Goal: Task Accomplishment & Management: Manage account settings

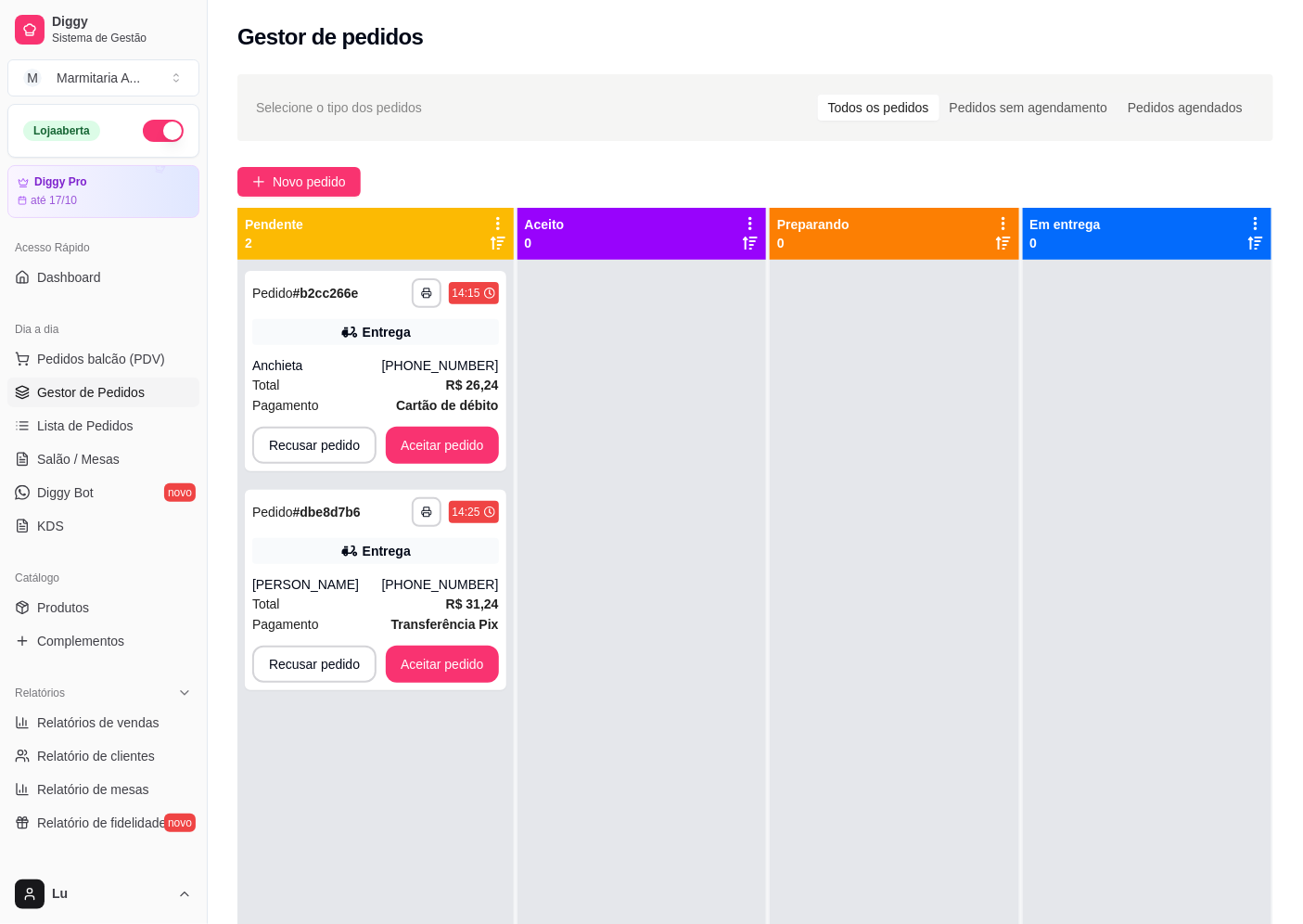
scroll to position [35, 0]
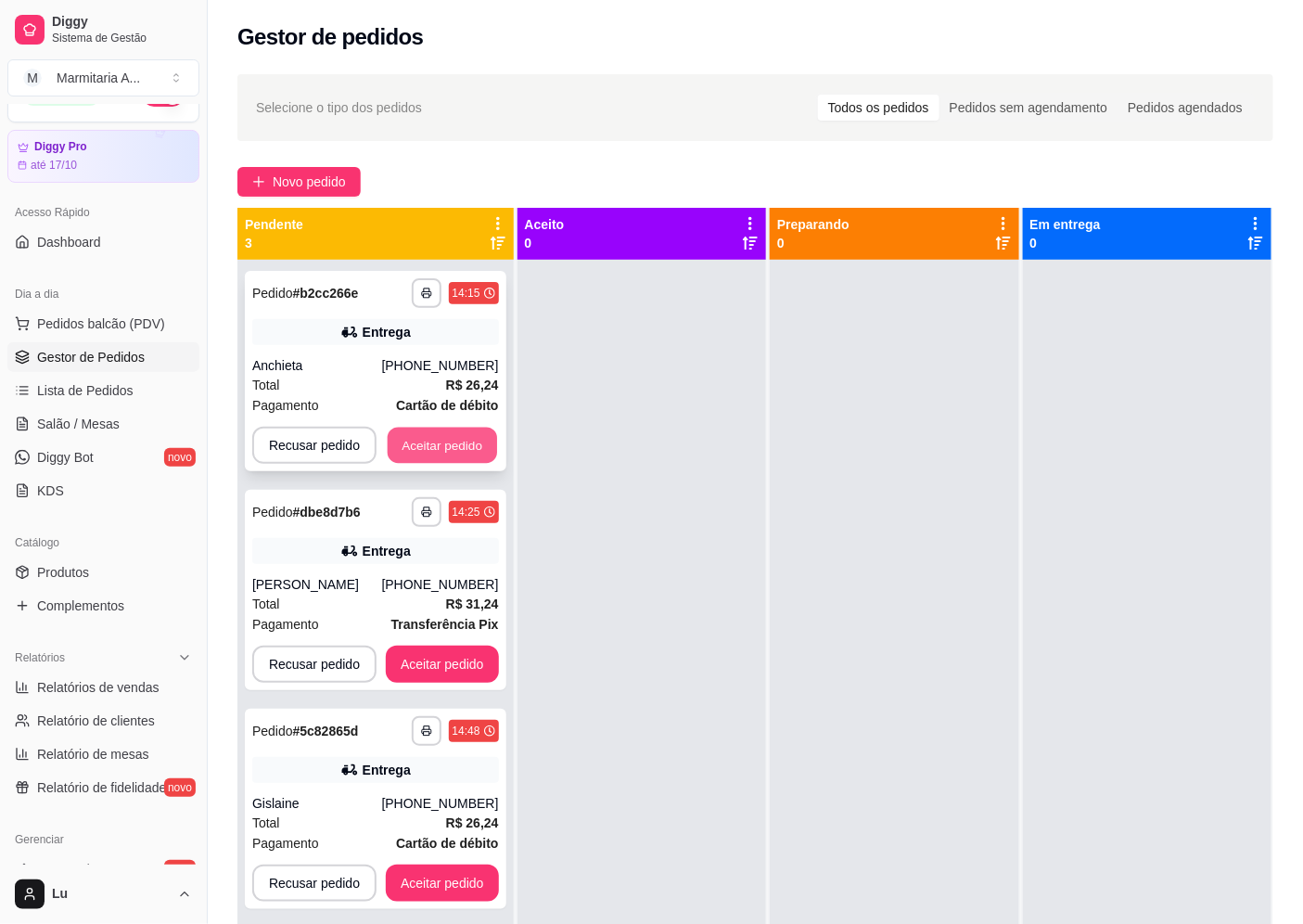
click at [430, 460] on button "Aceitar pedido" at bounding box center [442, 445] width 110 height 36
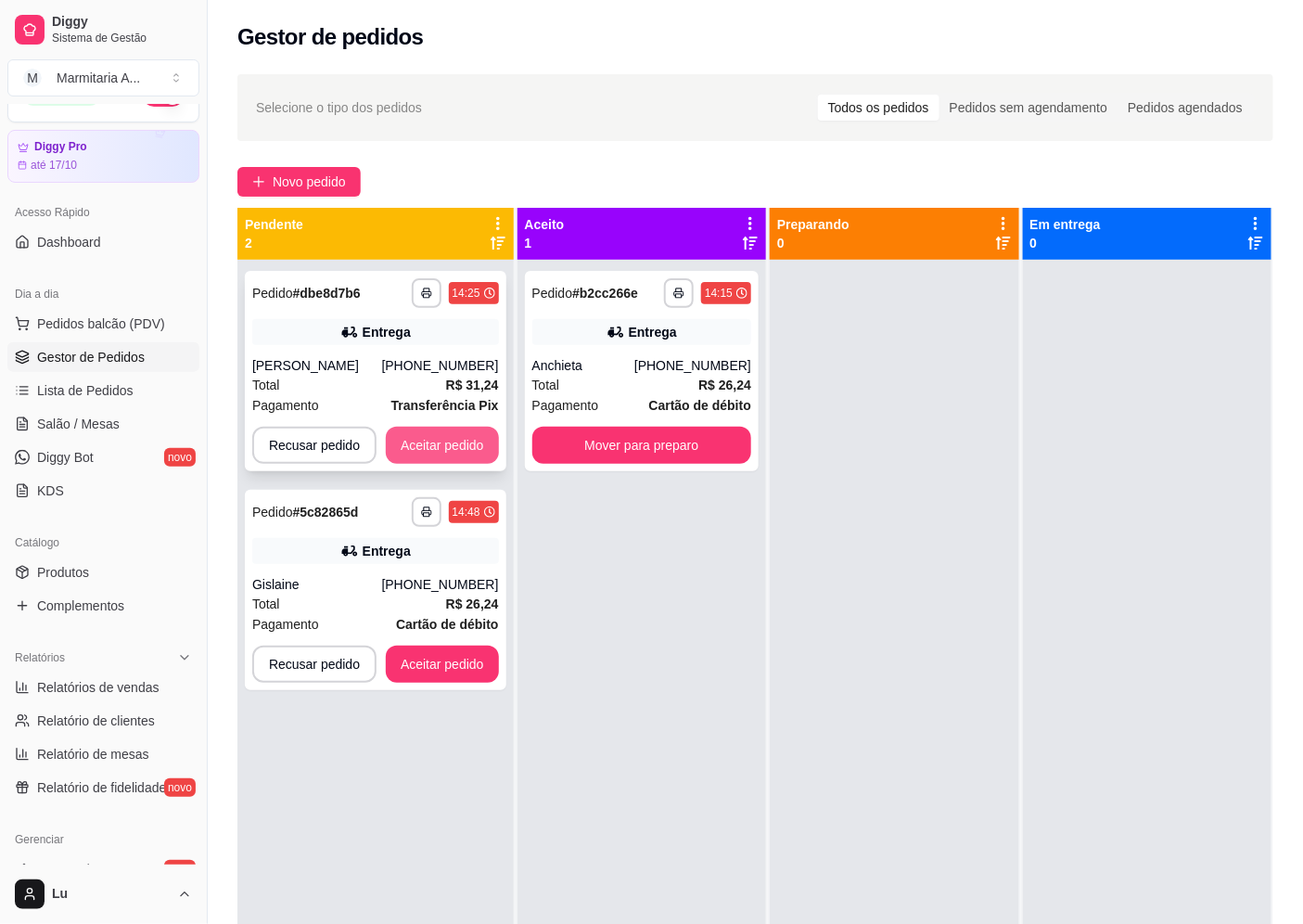
click at [459, 455] on button "Aceitar pedido" at bounding box center [442, 445] width 113 height 37
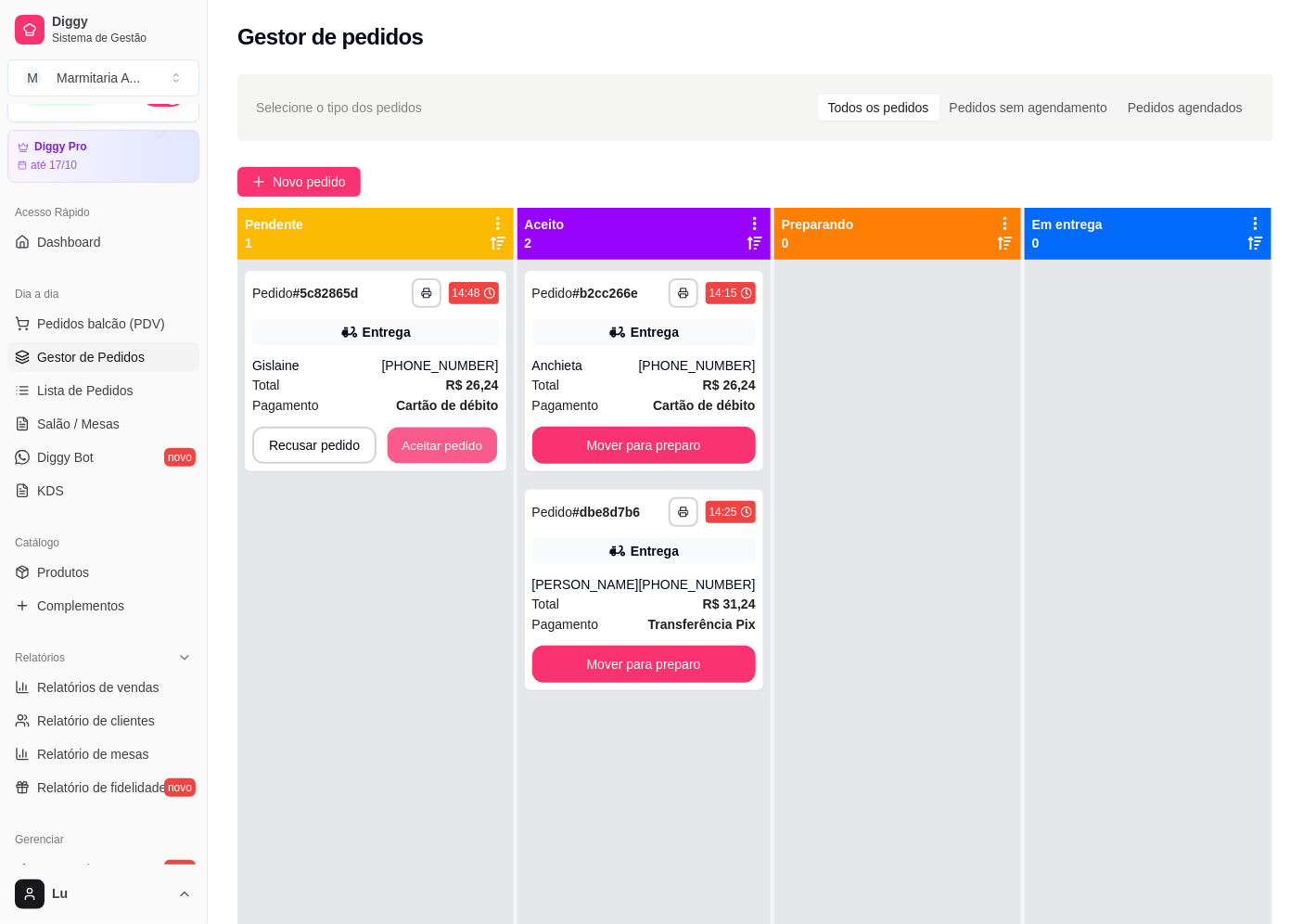
click at [459, 455] on button "Aceitar pedido" at bounding box center [442, 445] width 110 height 36
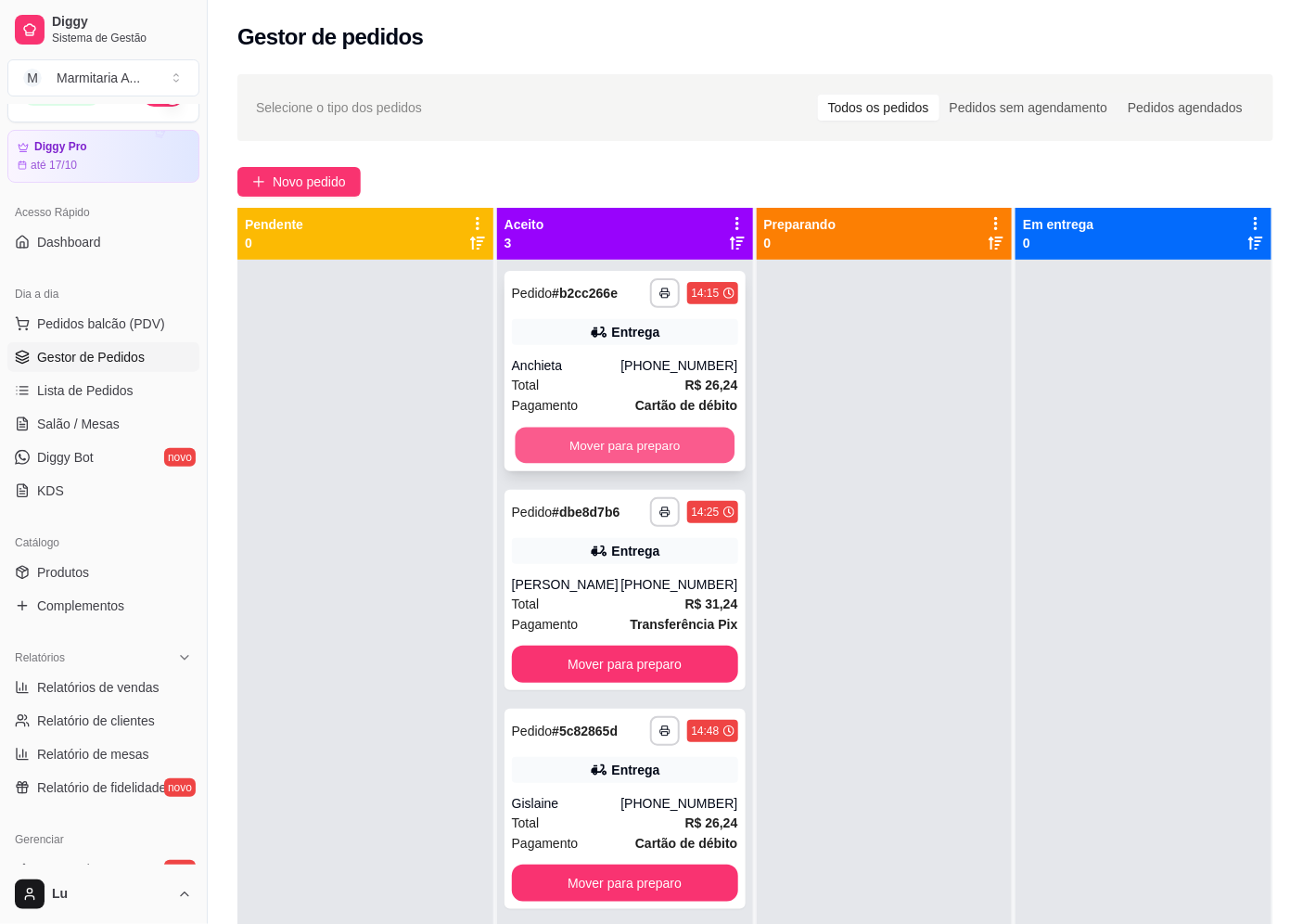
click at [698, 439] on button "Mover para preparo" at bounding box center [624, 445] width 219 height 36
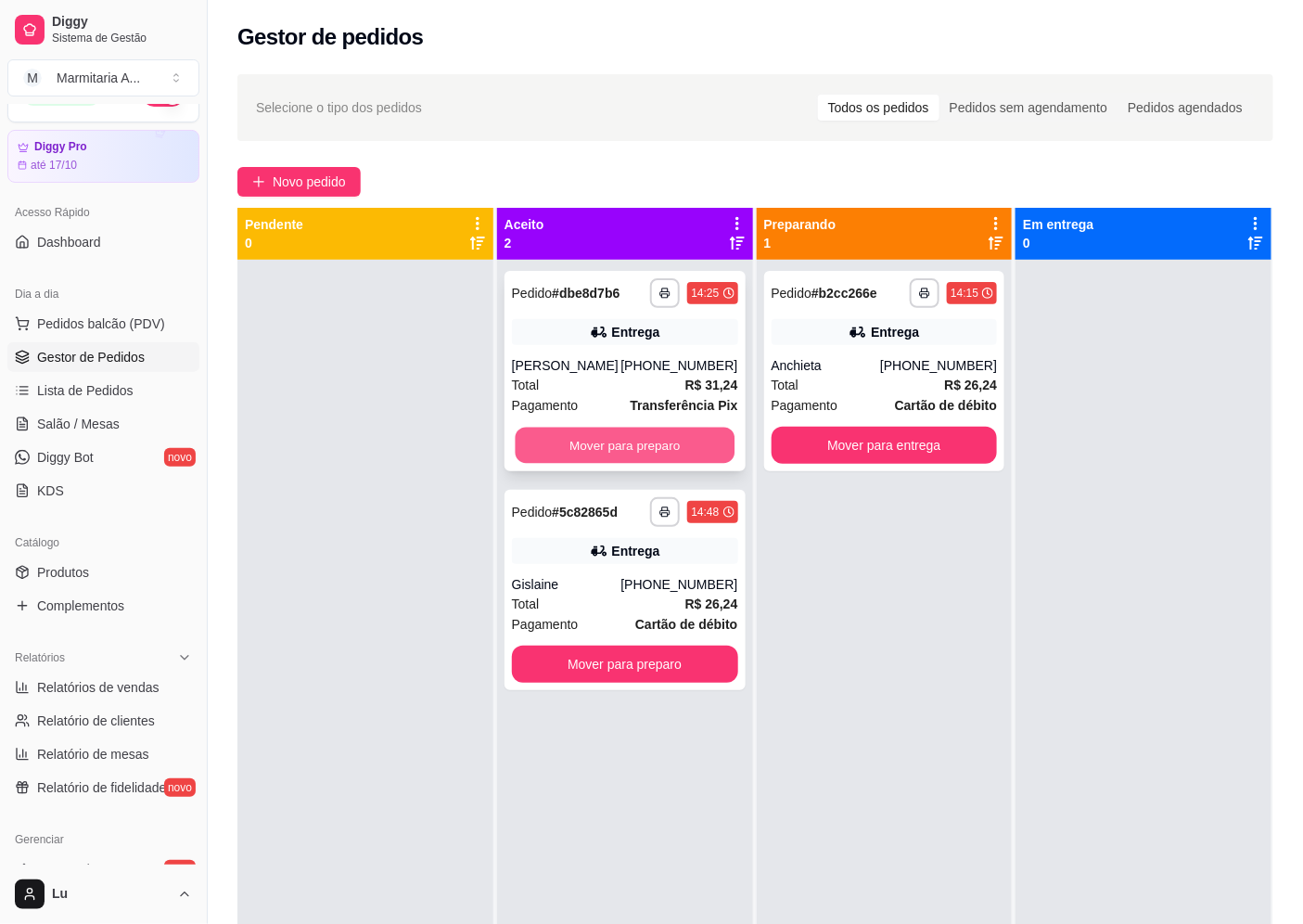
click at [694, 440] on button "Mover para preparo" at bounding box center [624, 445] width 219 height 36
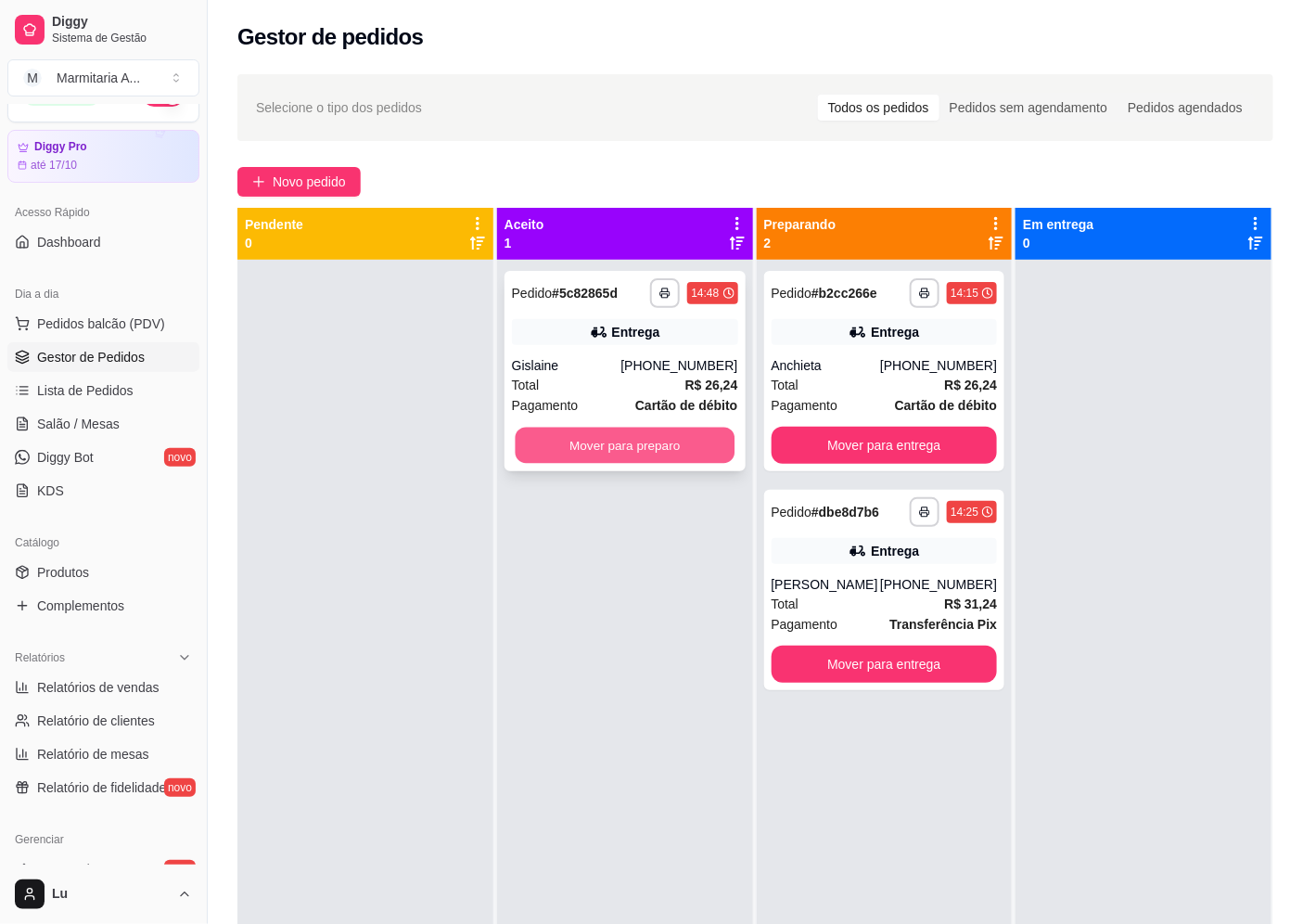
click at [692, 440] on button "Mover para preparo" at bounding box center [624, 445] width 219 height 36
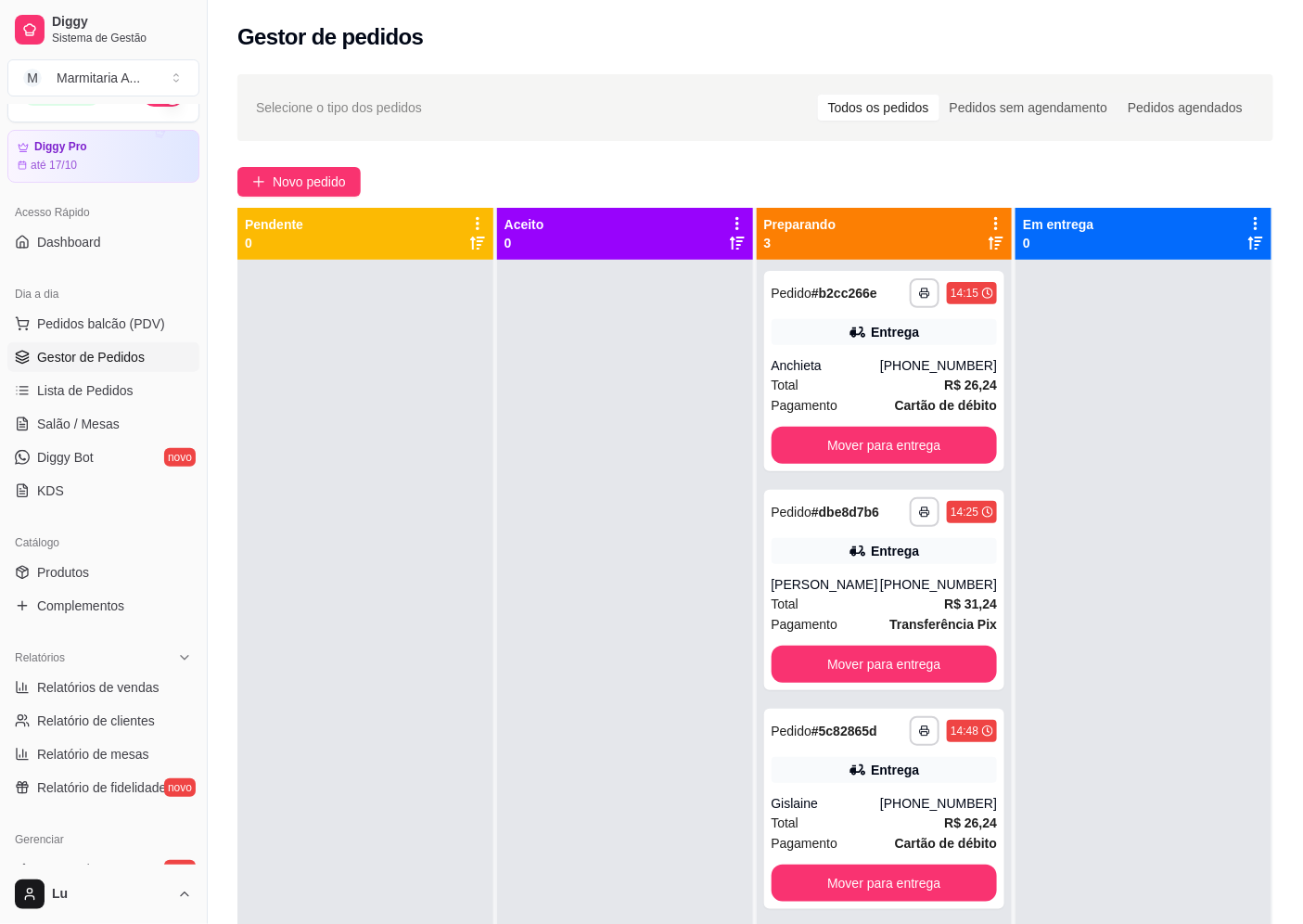
click at [692, 440] on div at bounding box center [625, 721] width 256 height 924
click at [943, 438] on button "Mover para entrega" at bounding box center [884, 445] width 226 height 37
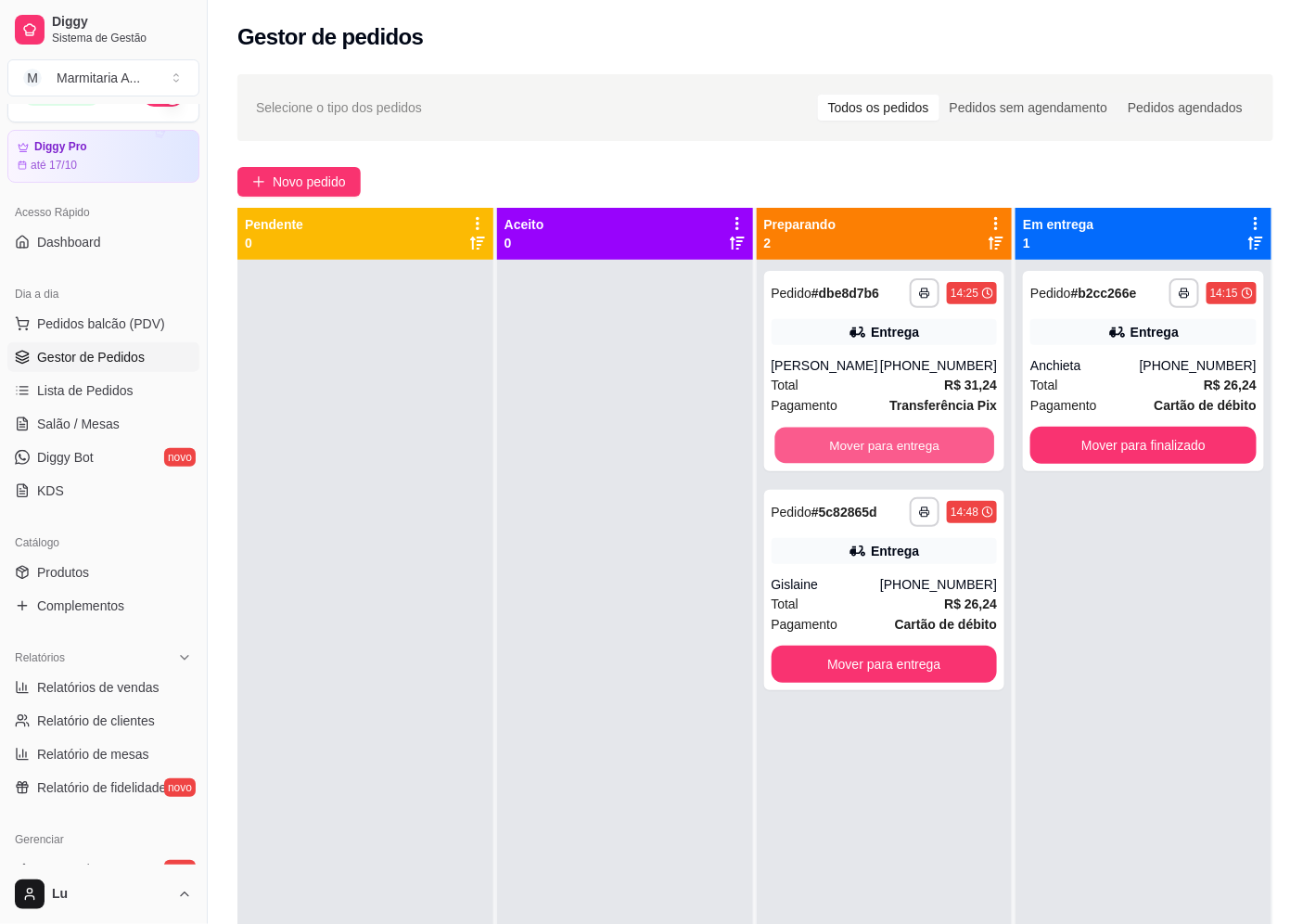
click at [943, 438] on button "Mover para entrega" at bounding box center [883, 445] width 219 height 36
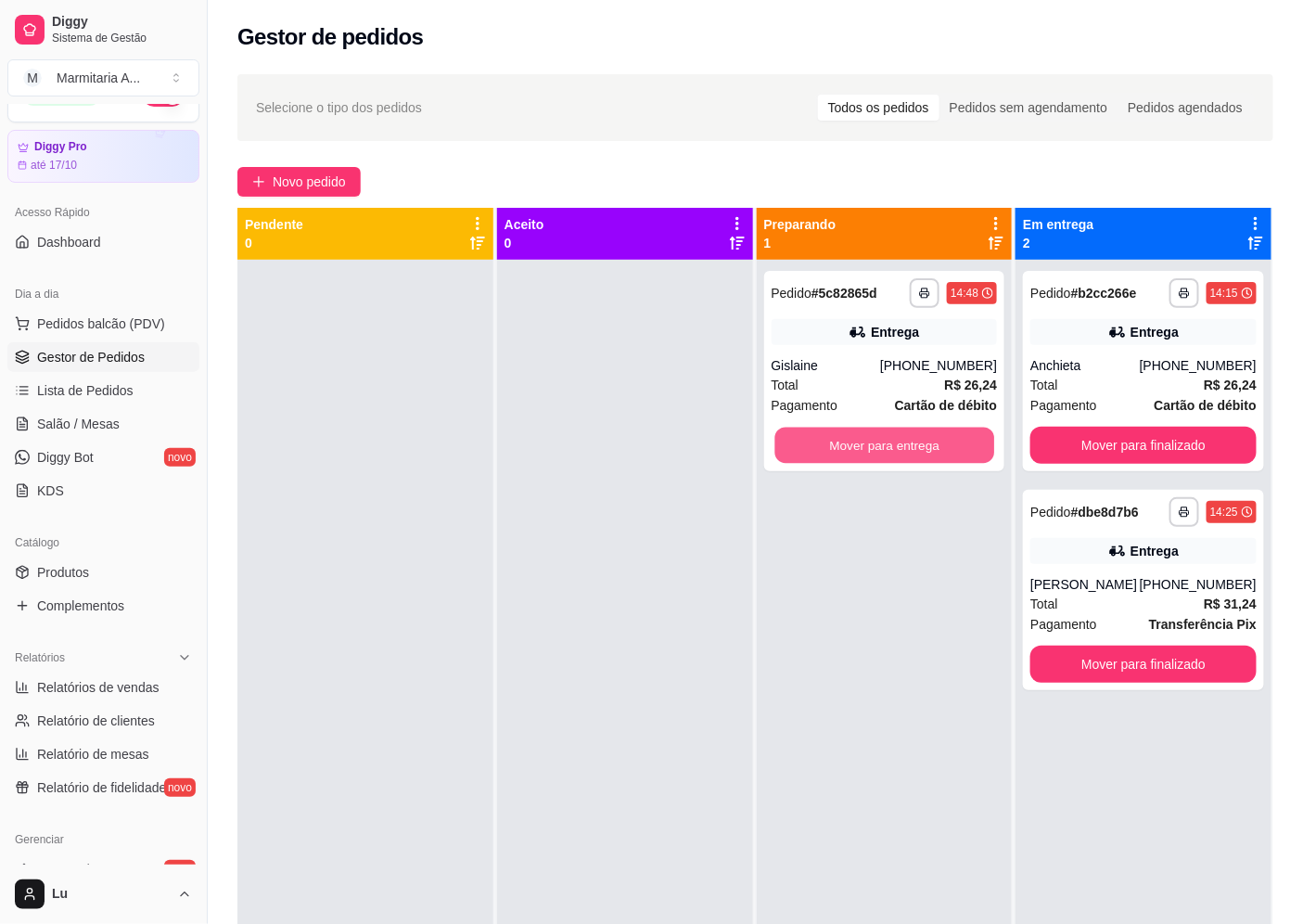
click at [943, 438] on button "Mover para entrega" at bounding box center [883, 445] width 219 height 36
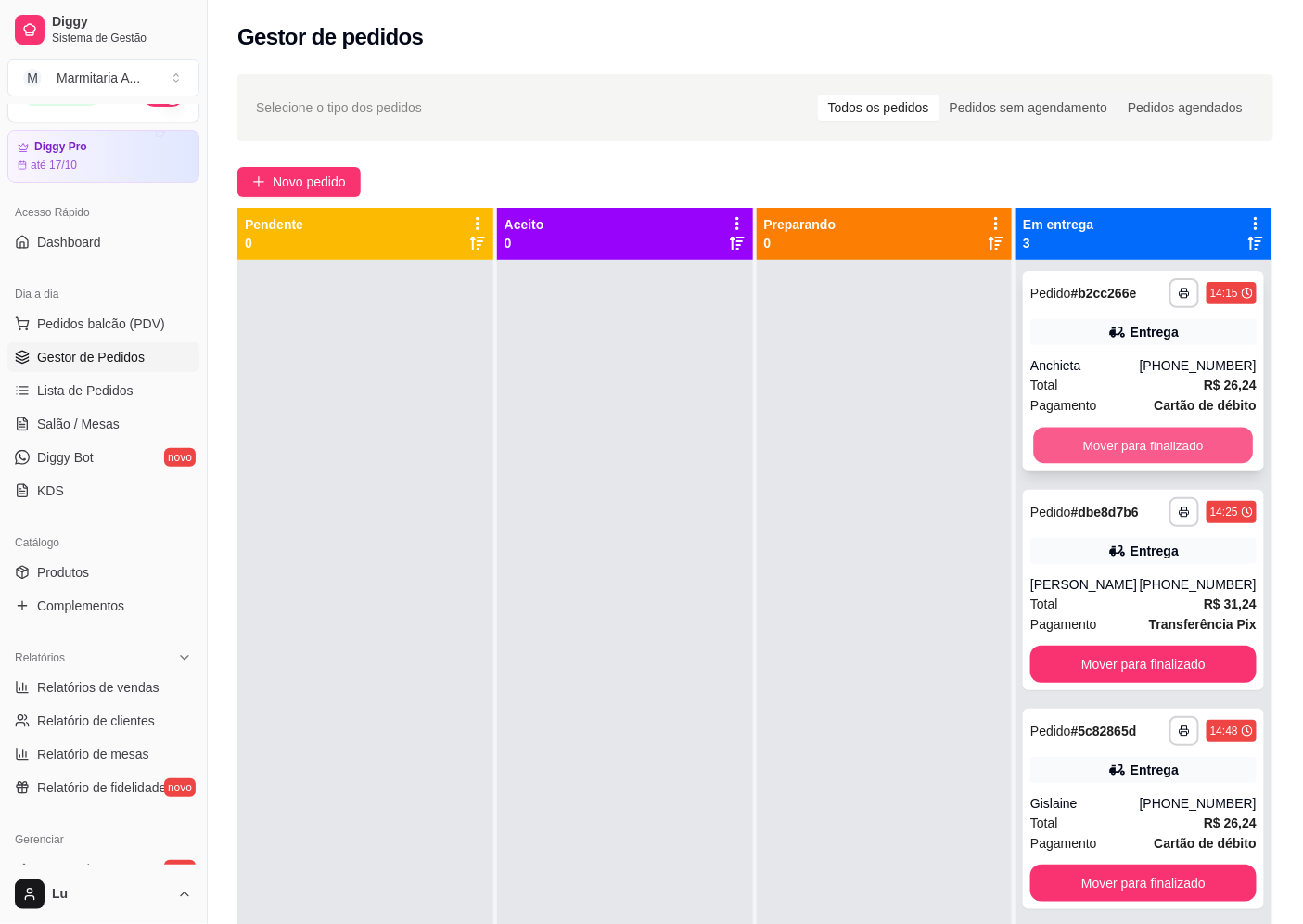
click at [1135, 439] on button "Mover para finalizado" at bounding box center [1143, 445] width 219 height 36
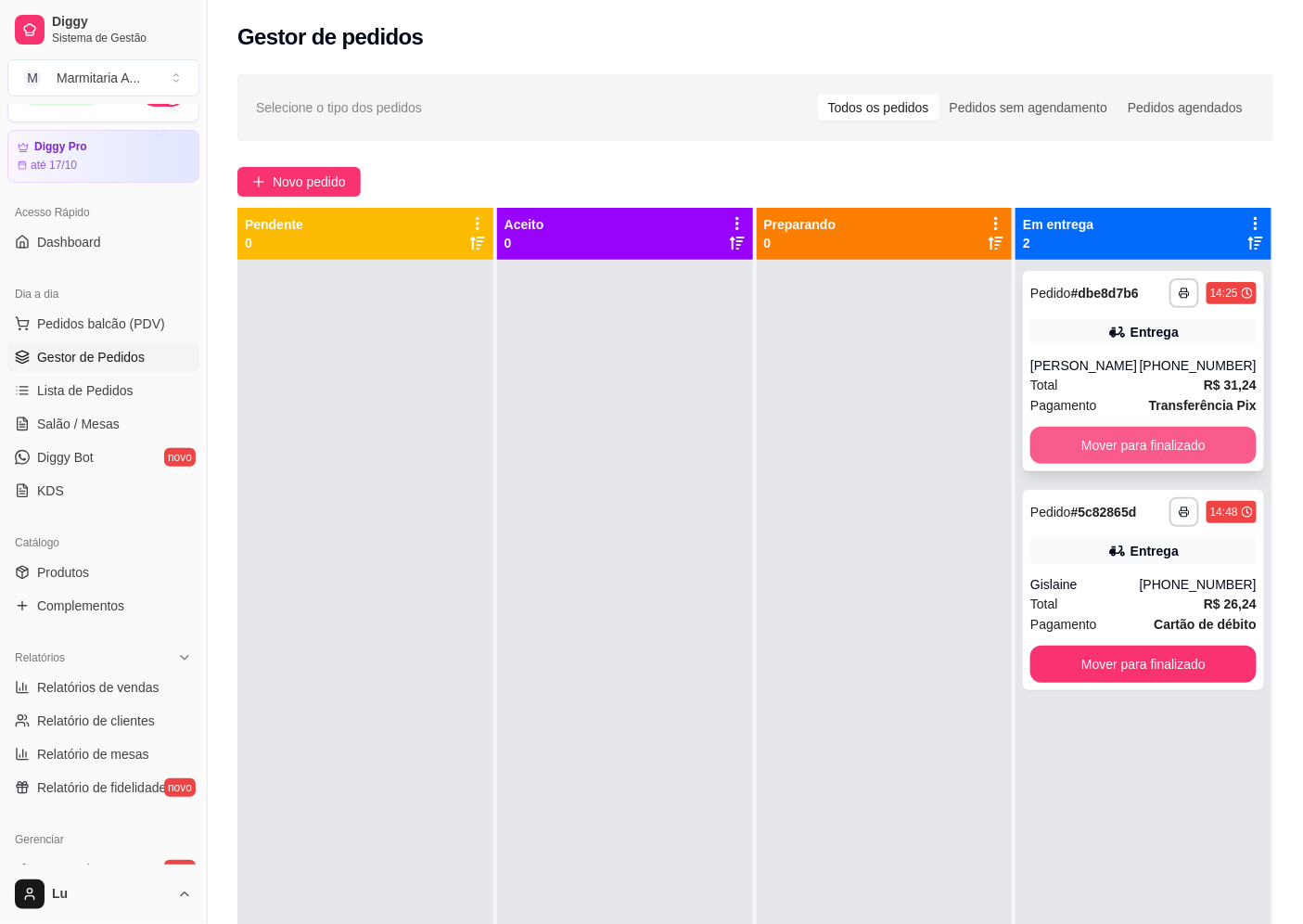
click at [1137, 447] on button "Mover para finalizado" at bounding box center [1144, 445] width 226 height 37
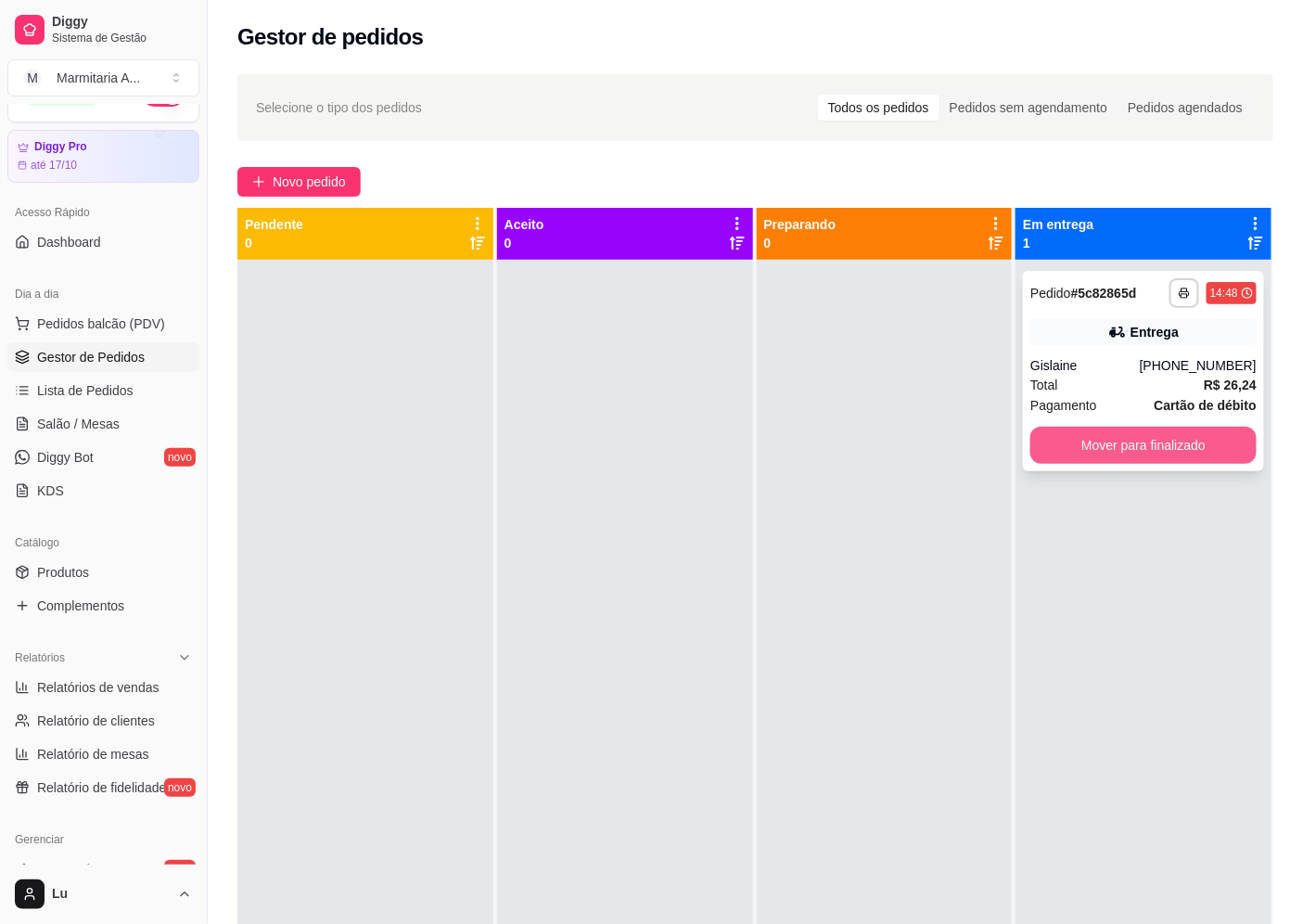
click at [1159, 448] on button "Mover para finalizado" at bounding box center [1144, 445] width 226 height 37
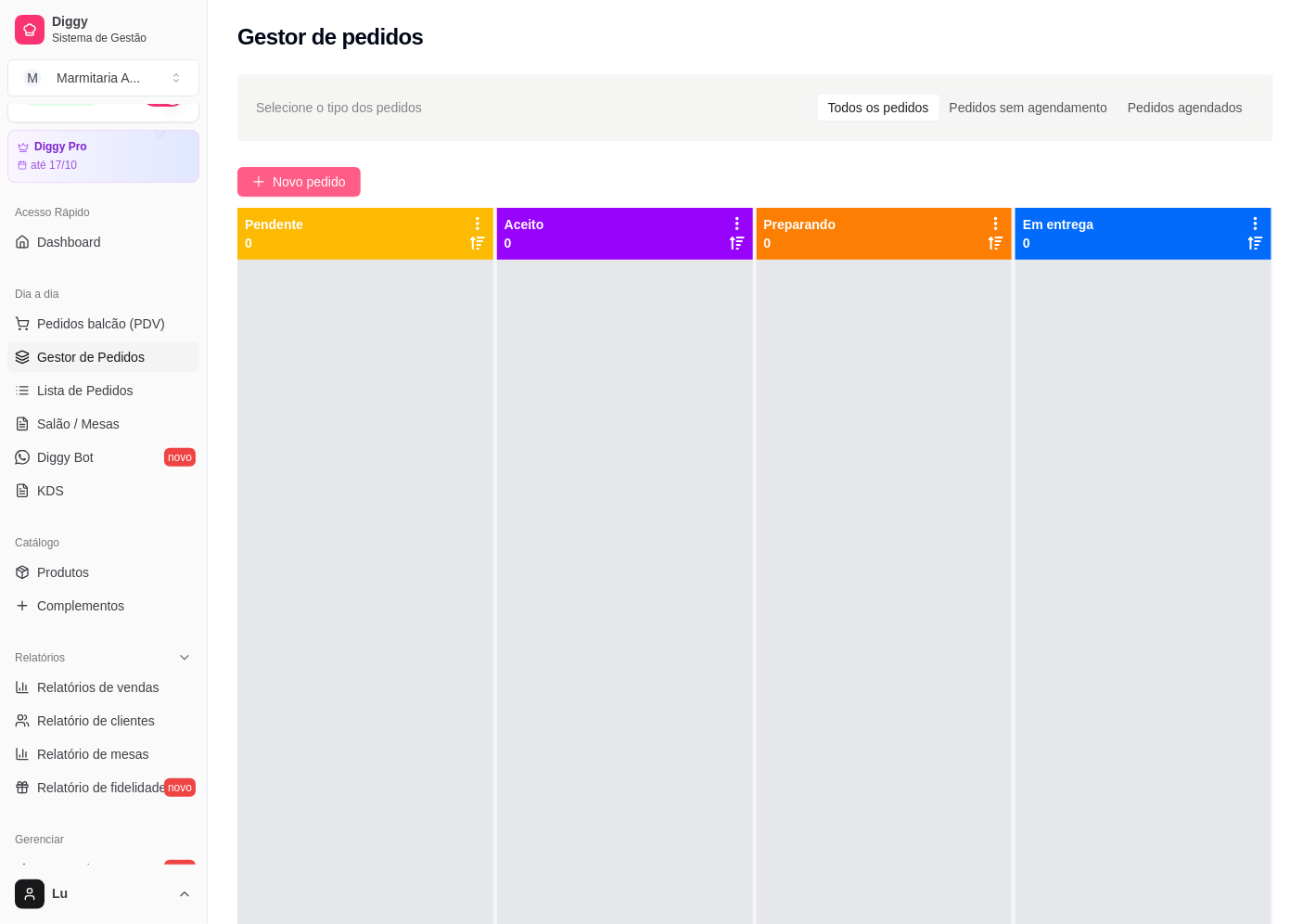
click at [357, 190] on button "Novo pedido" at bounding box center [298, 182] width 123 height 30
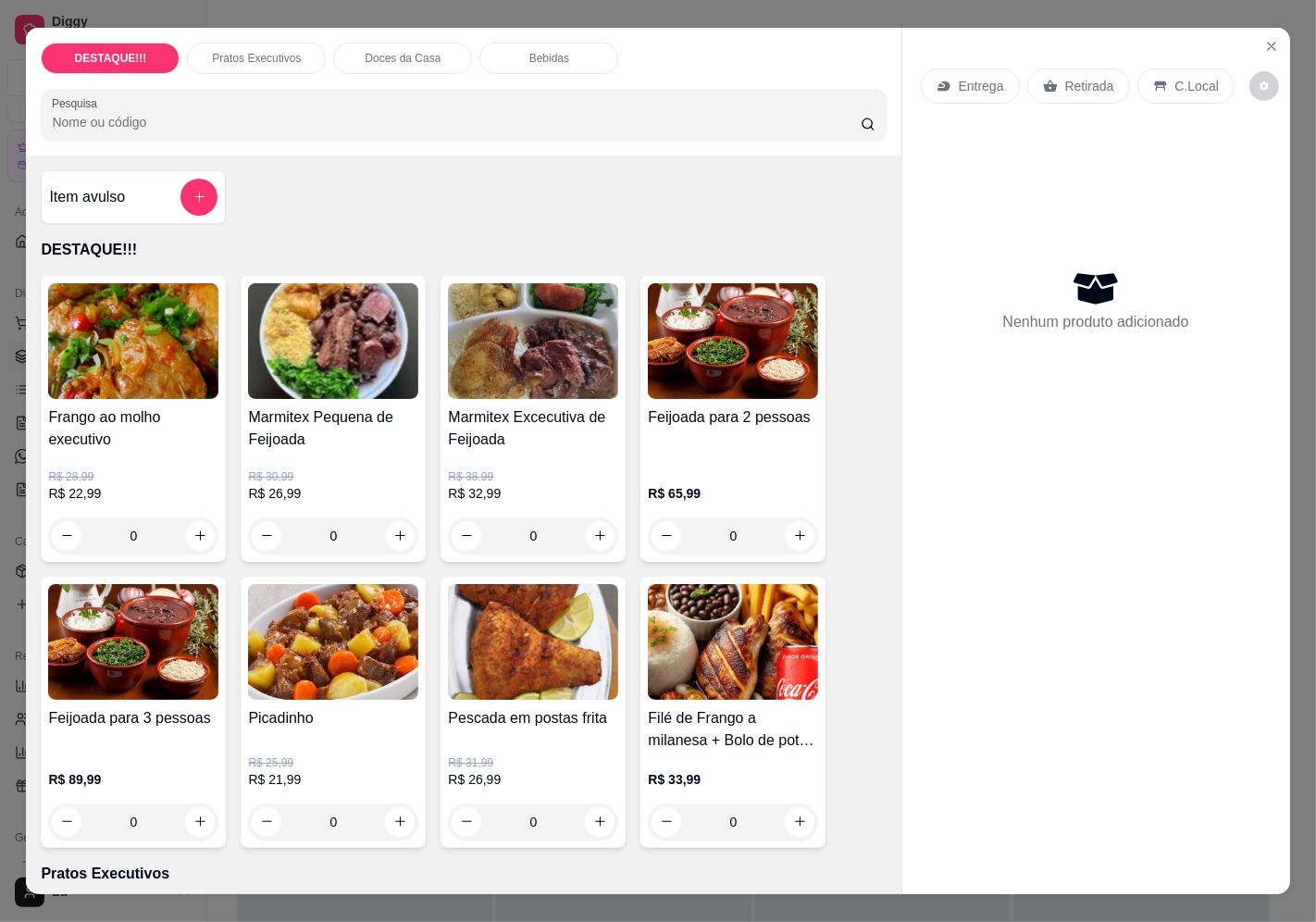
click at [965, 77] on p "Entrega" at bounding box center [981, 85] width 46 height 18
click at [1078, 77] on p "Retirada" at bounding box center [1090, 85] width 49 height 18
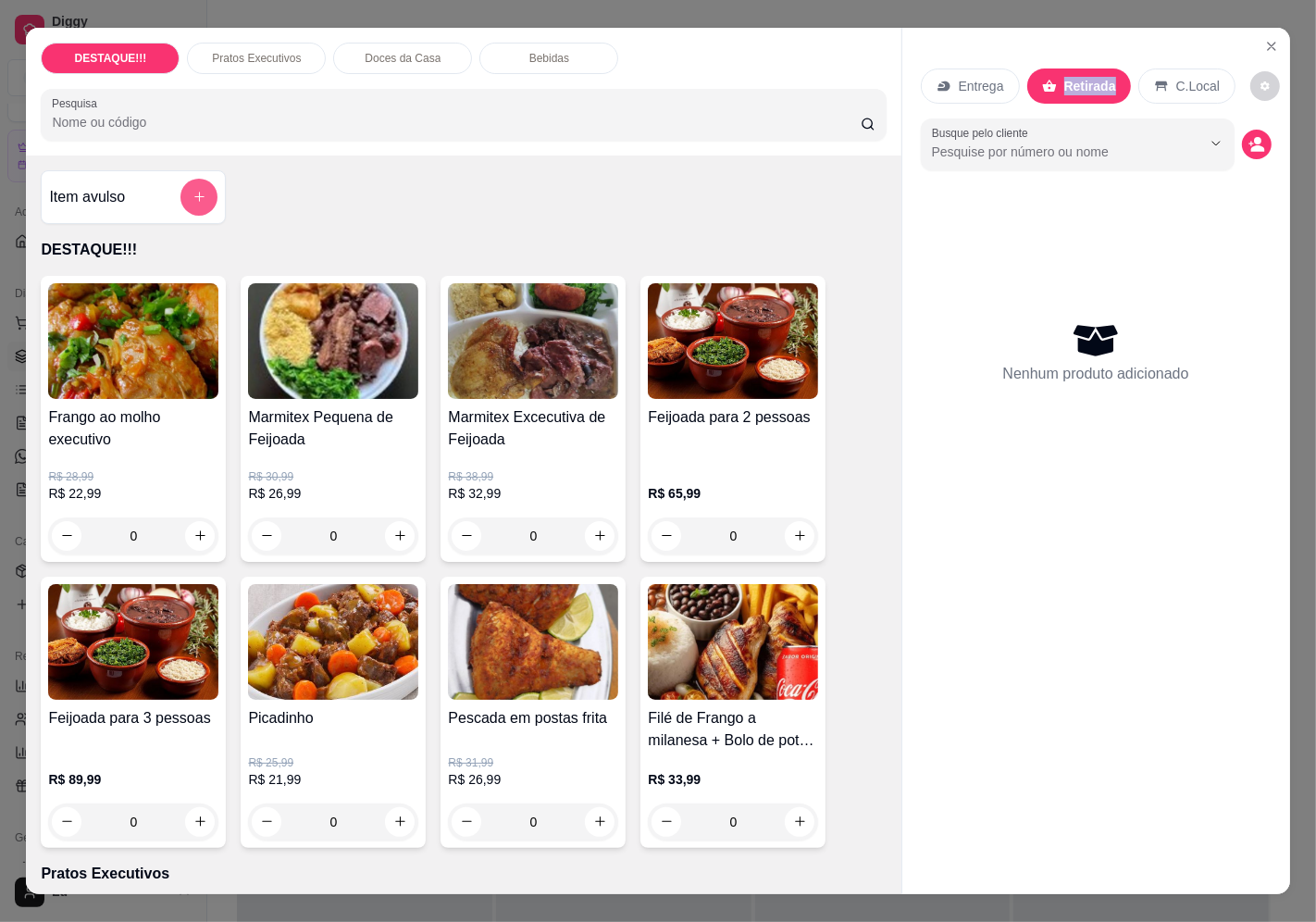
click at [205, 194] on button "add-separate-item" at bounding box center [199, 197] width 37 height 37
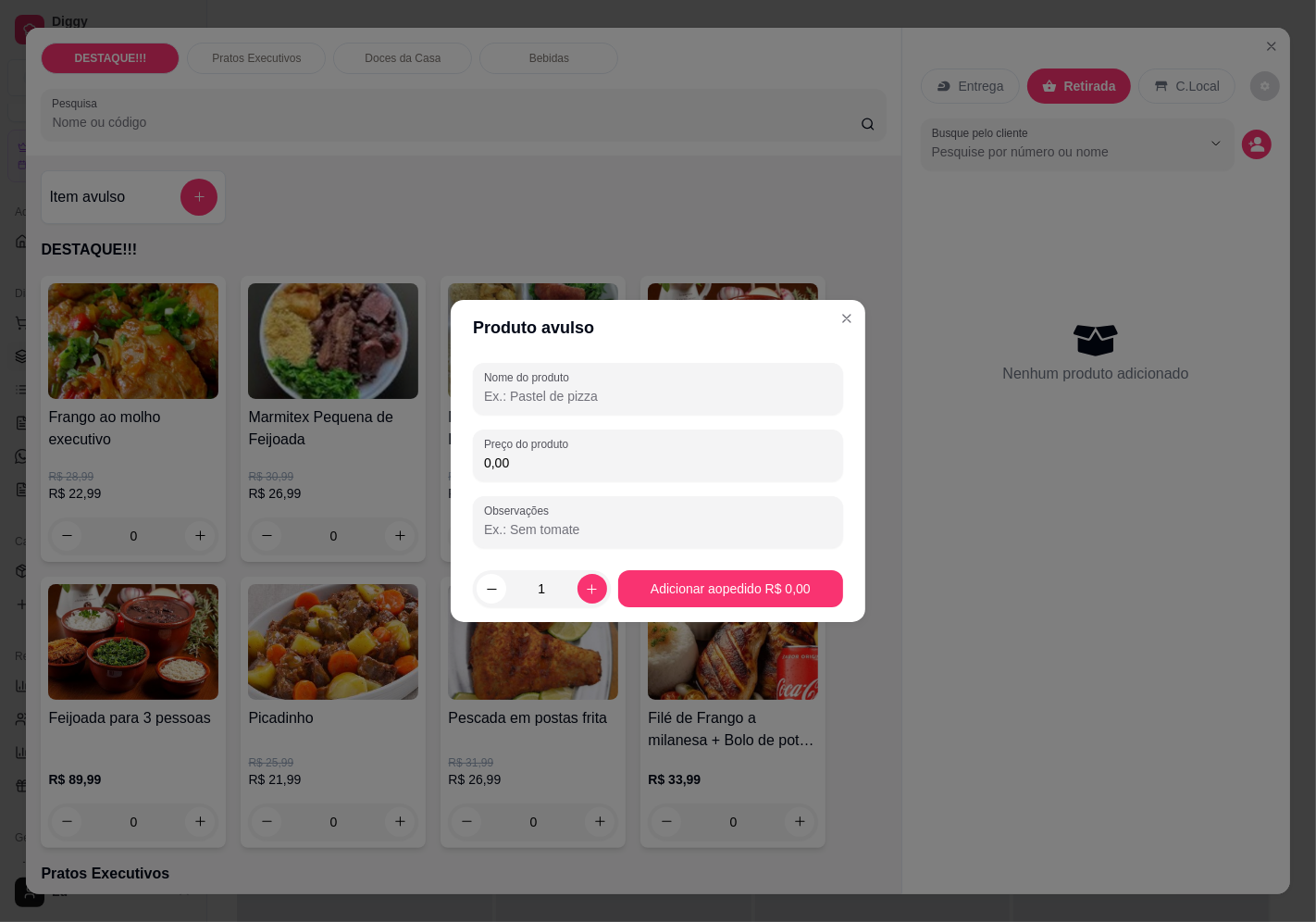
click at [577, 466] on input "0,00" at bounding box center [658, 462] width 348 height 18
click at [591, 469] on input "0,00" at bounding box center [658, 462] width 348 height 18
click at [594, 468] on input "0,00" at bounding box center [658, 462] width 348 height 18
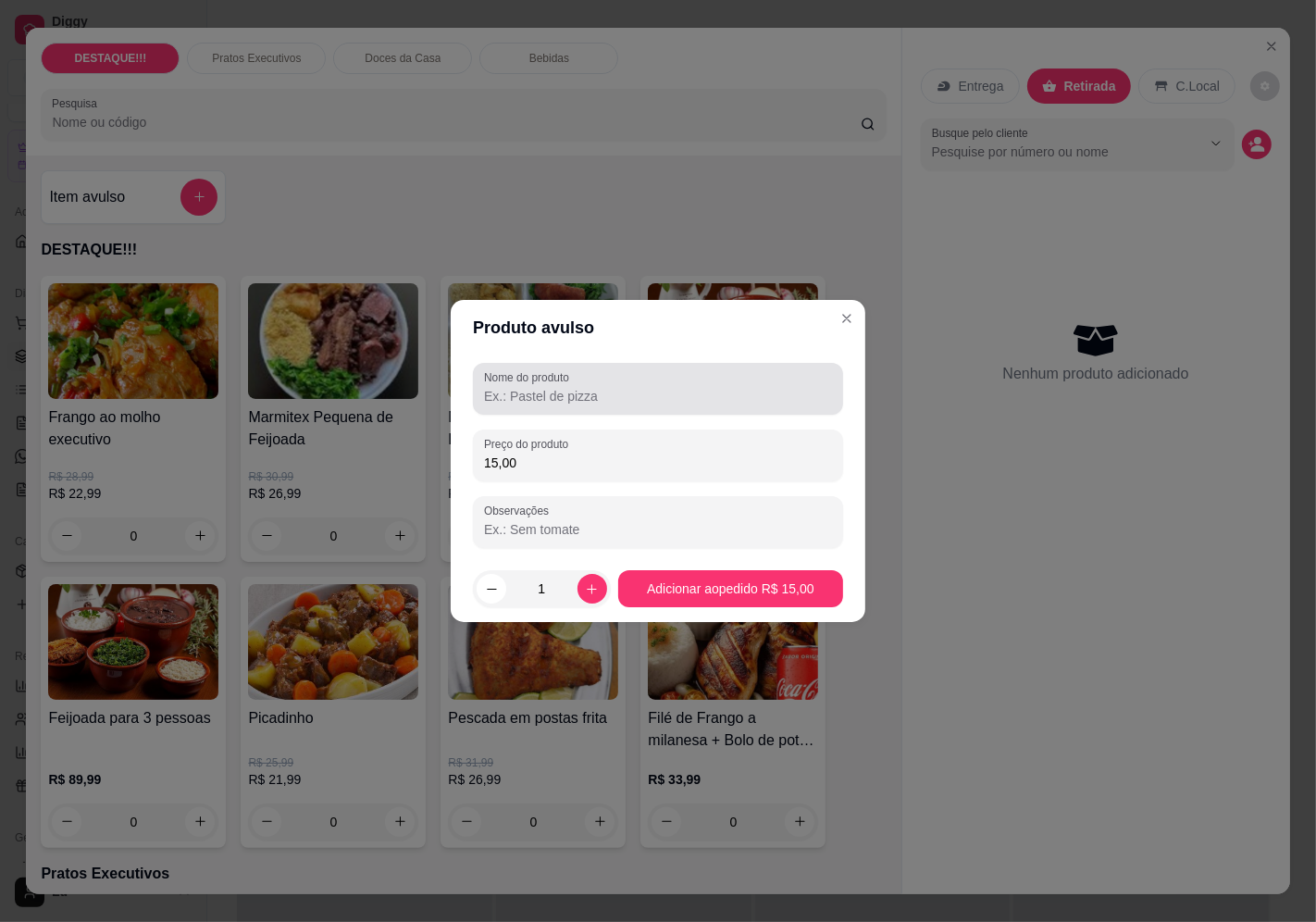
type input "15,00"
click at [643, 376] on div at bounding box center [658, 389] width 348 height 37
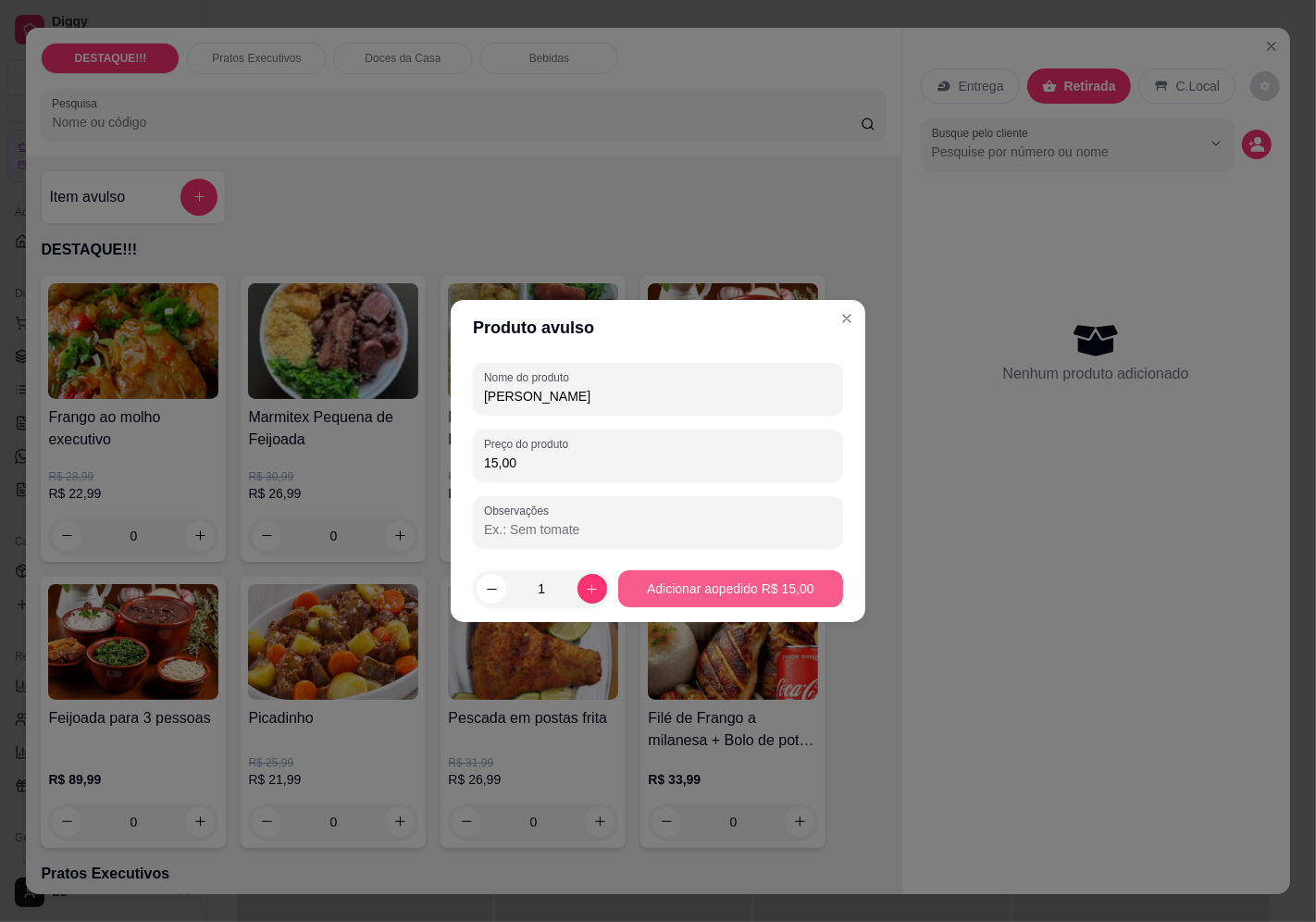
type input "[PERSON_NAME]"
drag, startPoint x: 757, startPoint y: 607, endPoint x: 765, endPoint y: 588, distance: 20.6
click at [757, 602] on footer "1 Adicionar ao pedido R$ 15,00" at bounding box center [658, 588] width 415 height 67
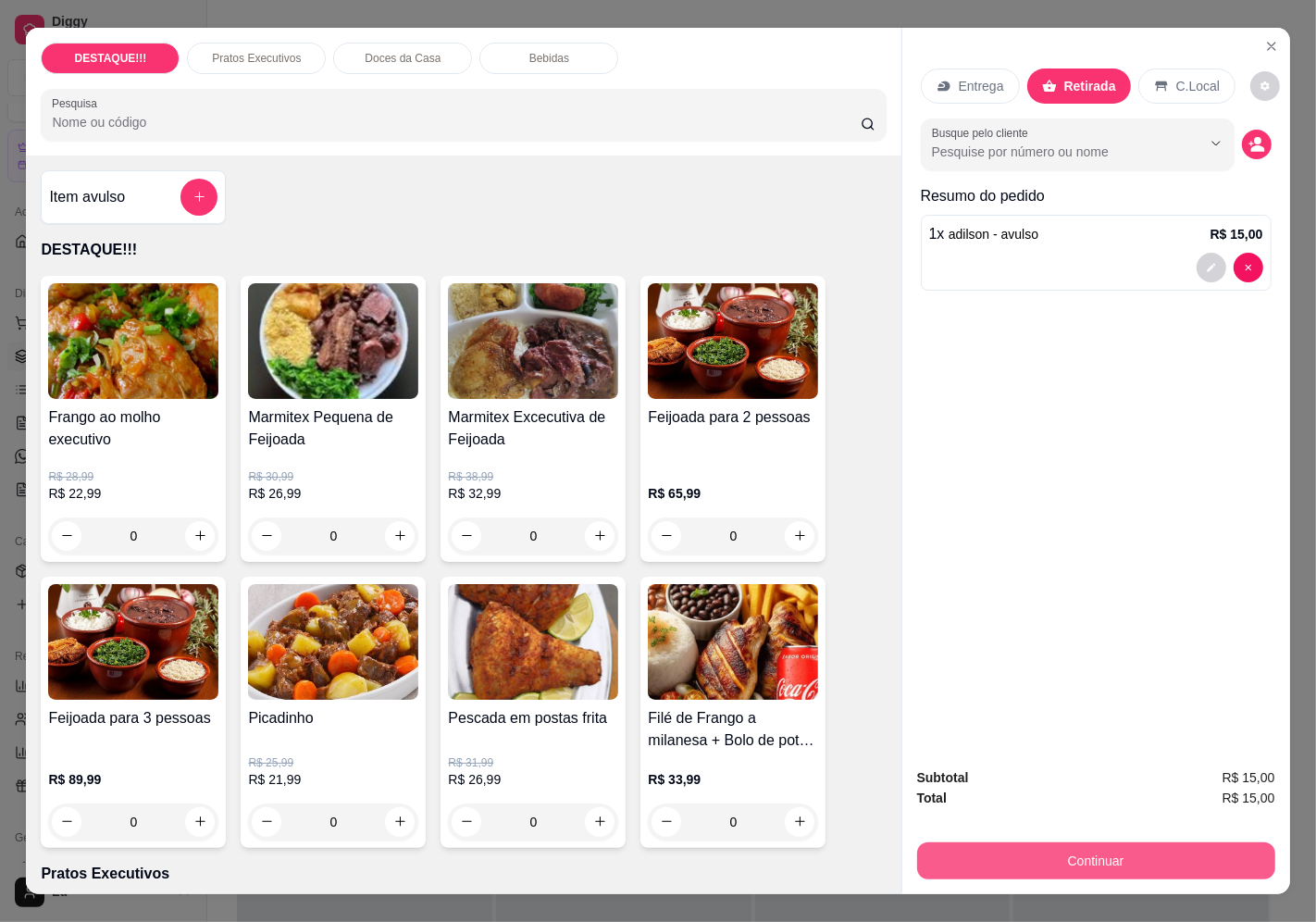
click at [1086, 854] on button "Continuar" at bounding box center [1096, 861] width 358 height 37
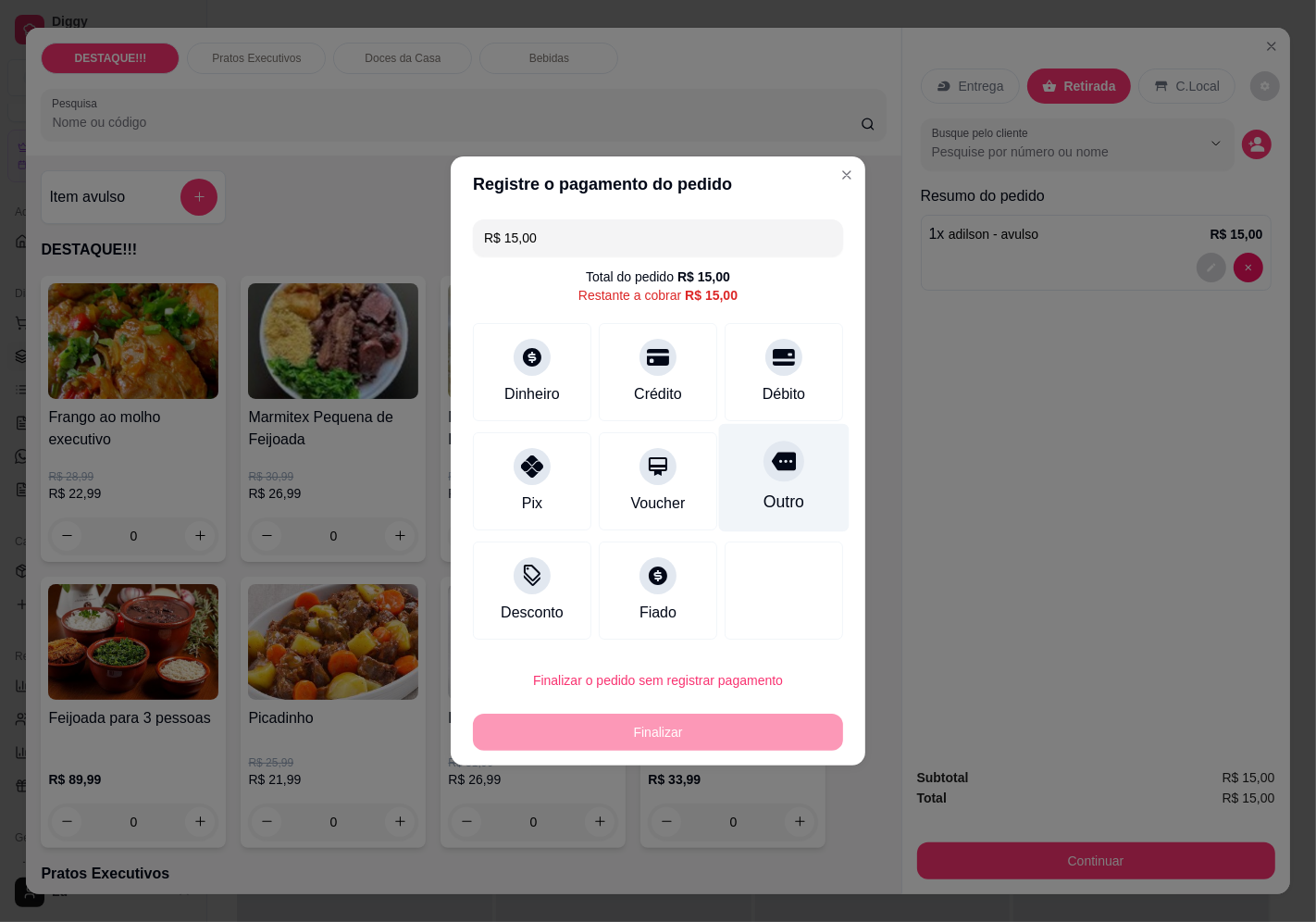
click at [807, 505] on div "Outro" at bounding box center [785, 478] width 131 height 109
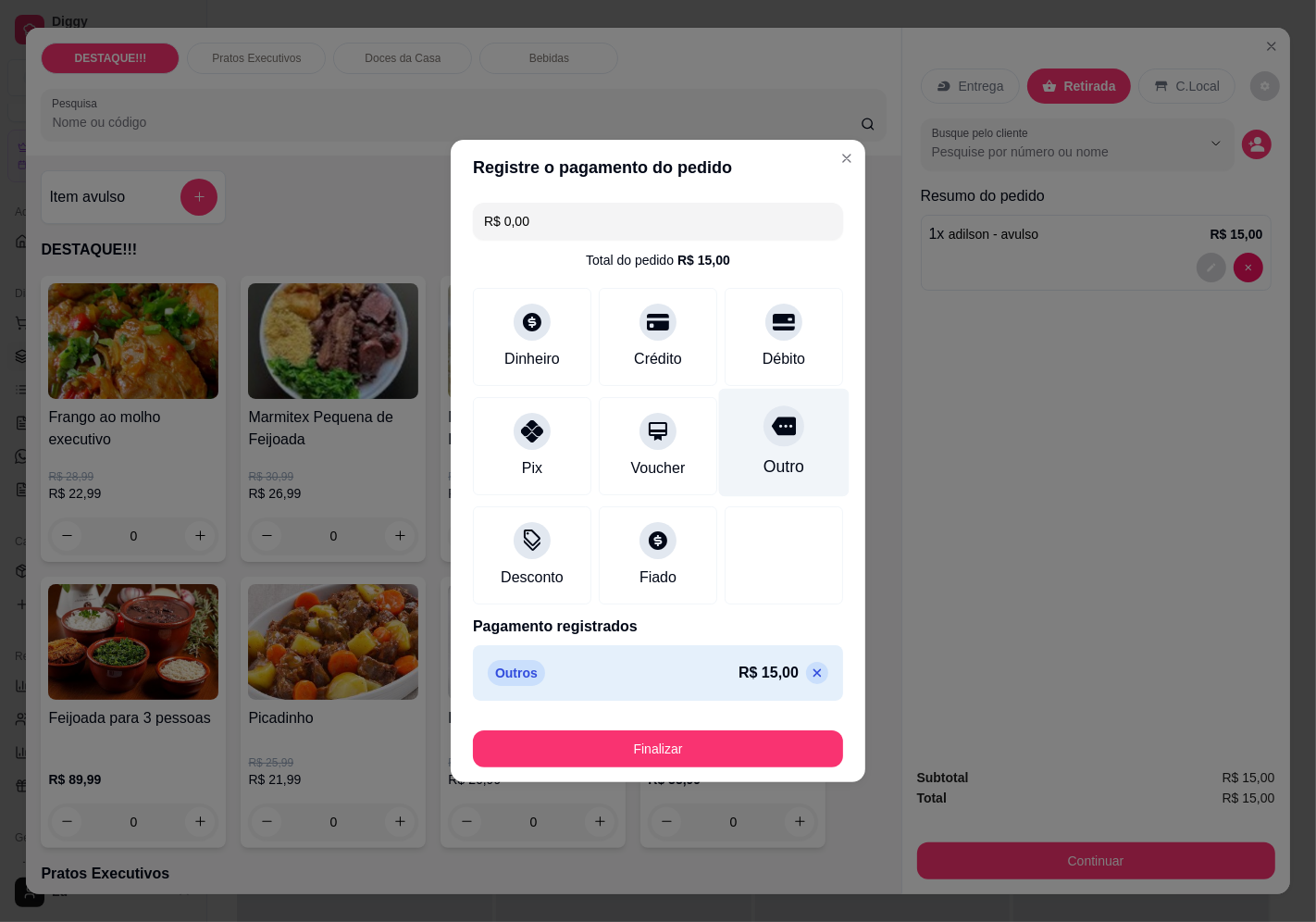
drag, startPoint x: 778, startPoint y: 421, endPoint x: 778, endPoint y: 481, distance: 60.0
click at [778, 446] on div "Outro" at bounding box center [785, 443] width 131 height 109
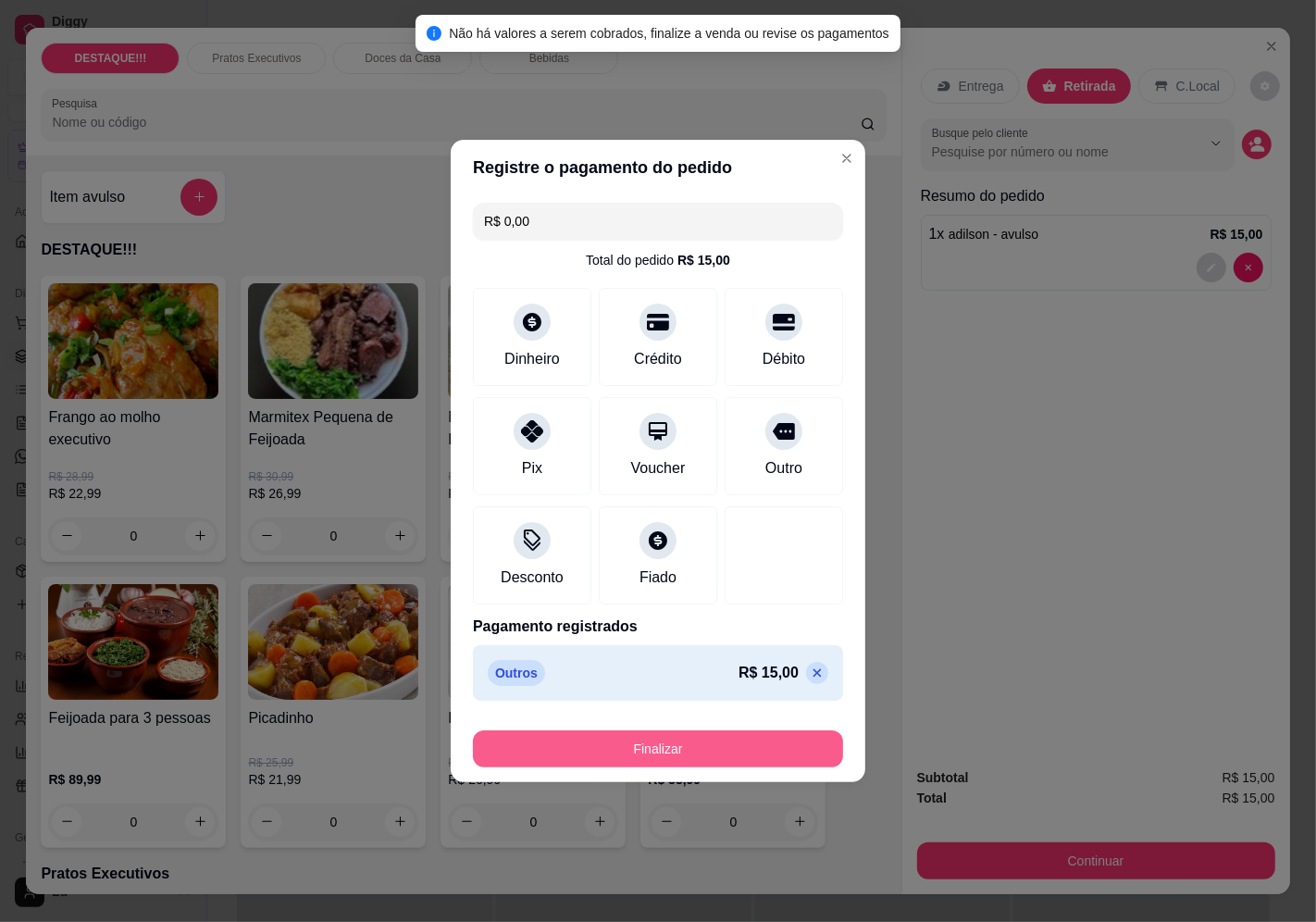
click at [796, 757] on button "Finalizar" at bounding box center [658, 748] width 370 height 37
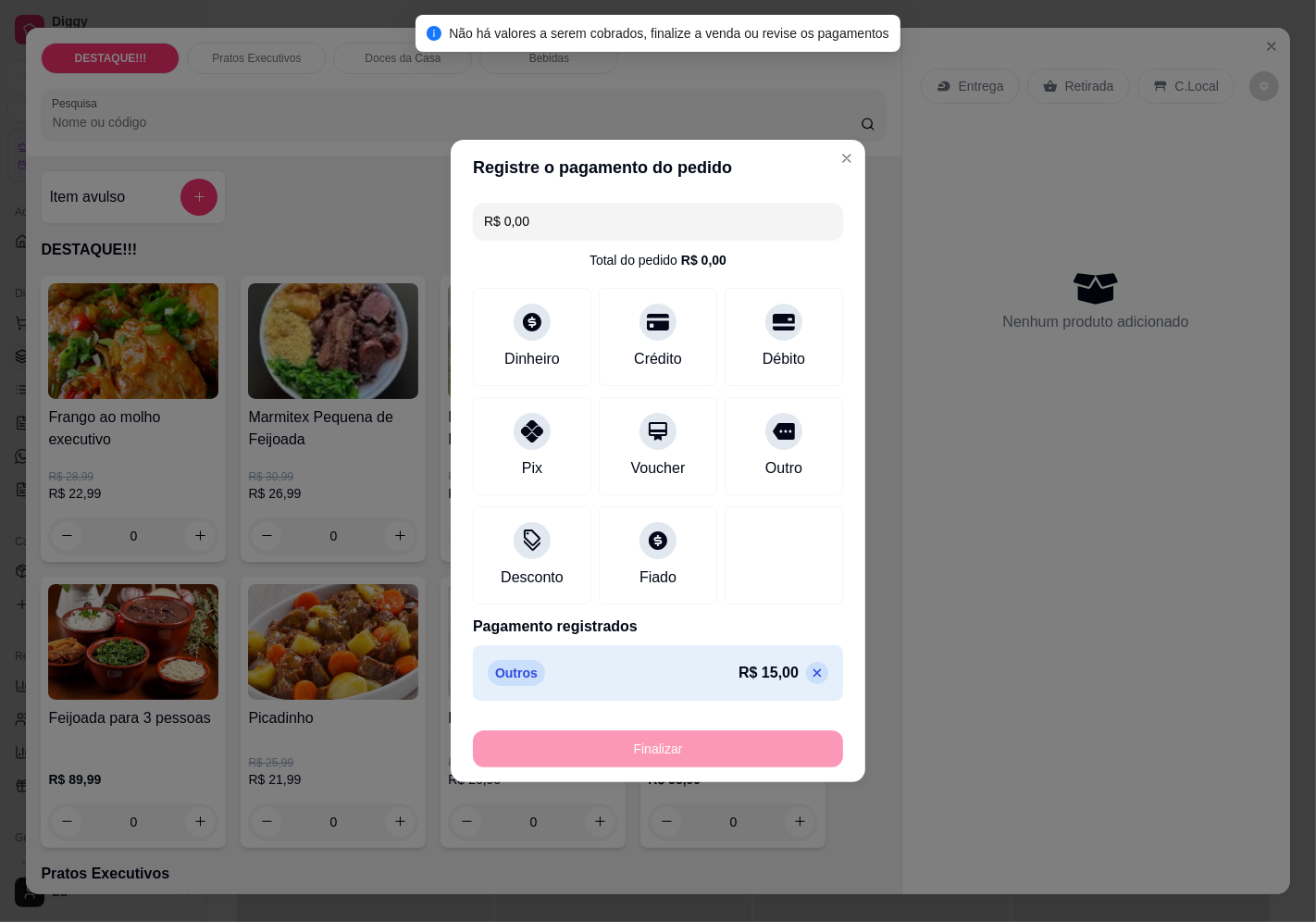
type input "-R$ 15,00"
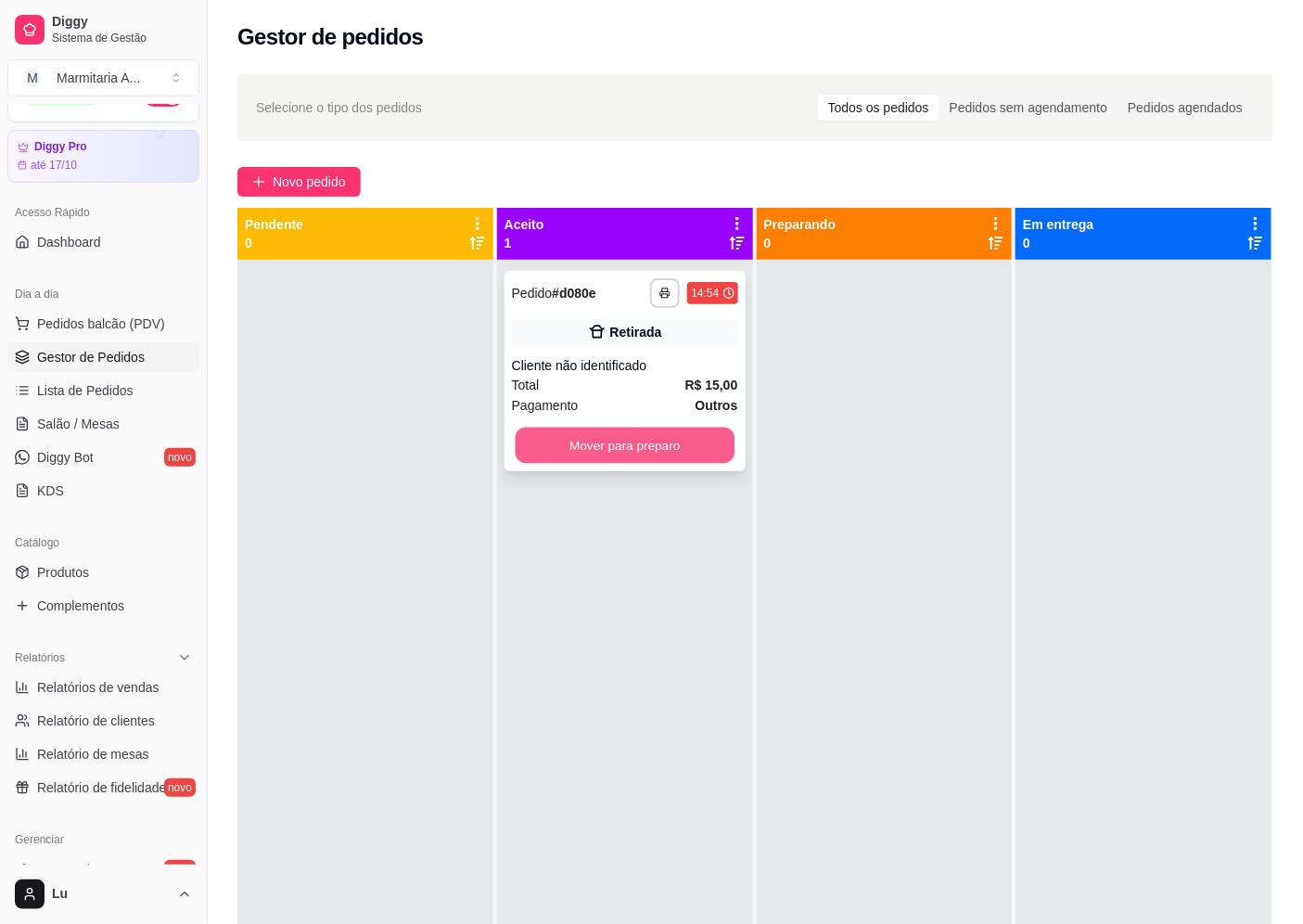
click at [634, 453] on button "Mover para preparo" at bounding box center [624, 445] width 219 height 36
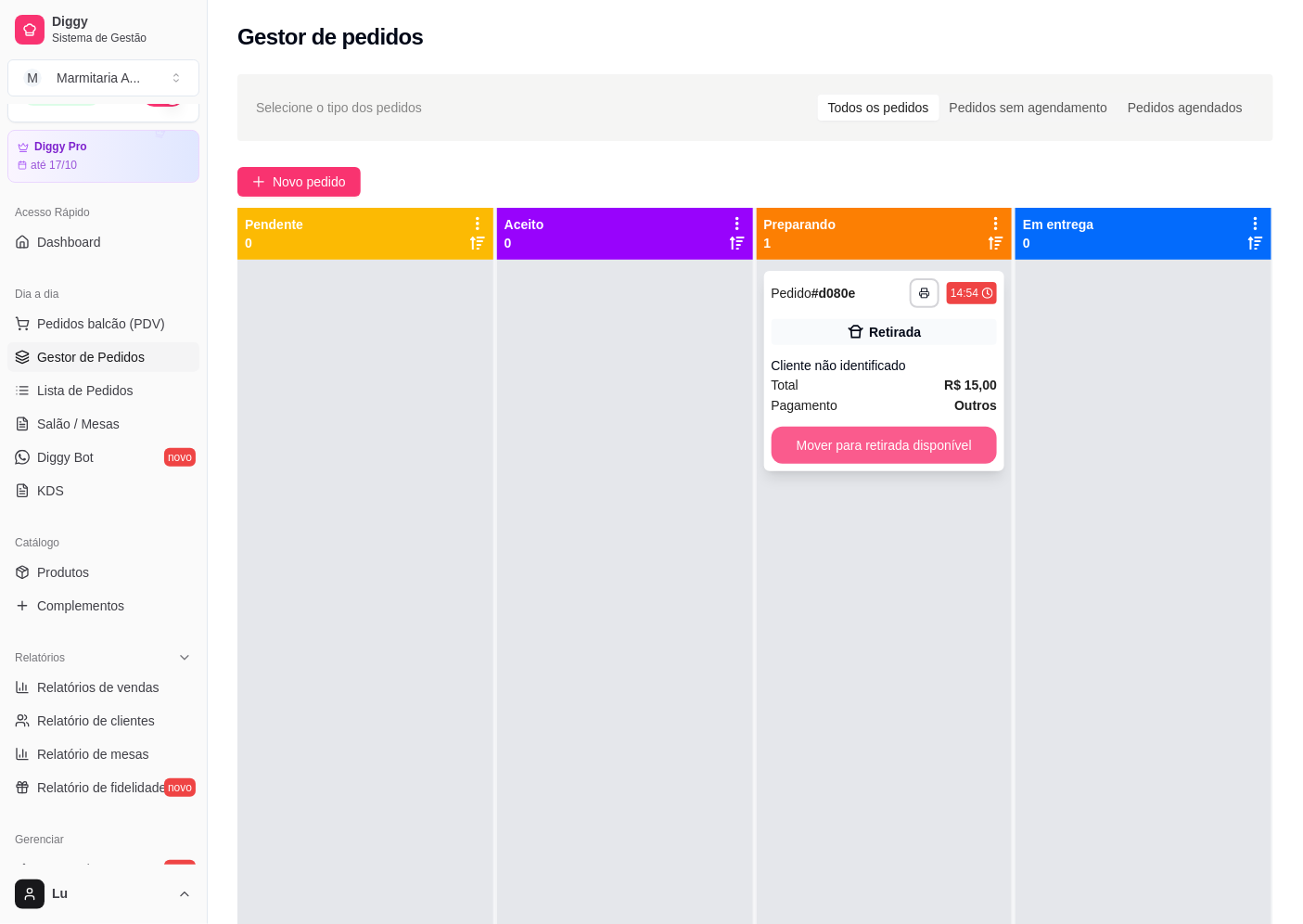
click at [943, 460] on button "Mover para retirada disponível" at bounding box center [884, 445] width 226 height 37
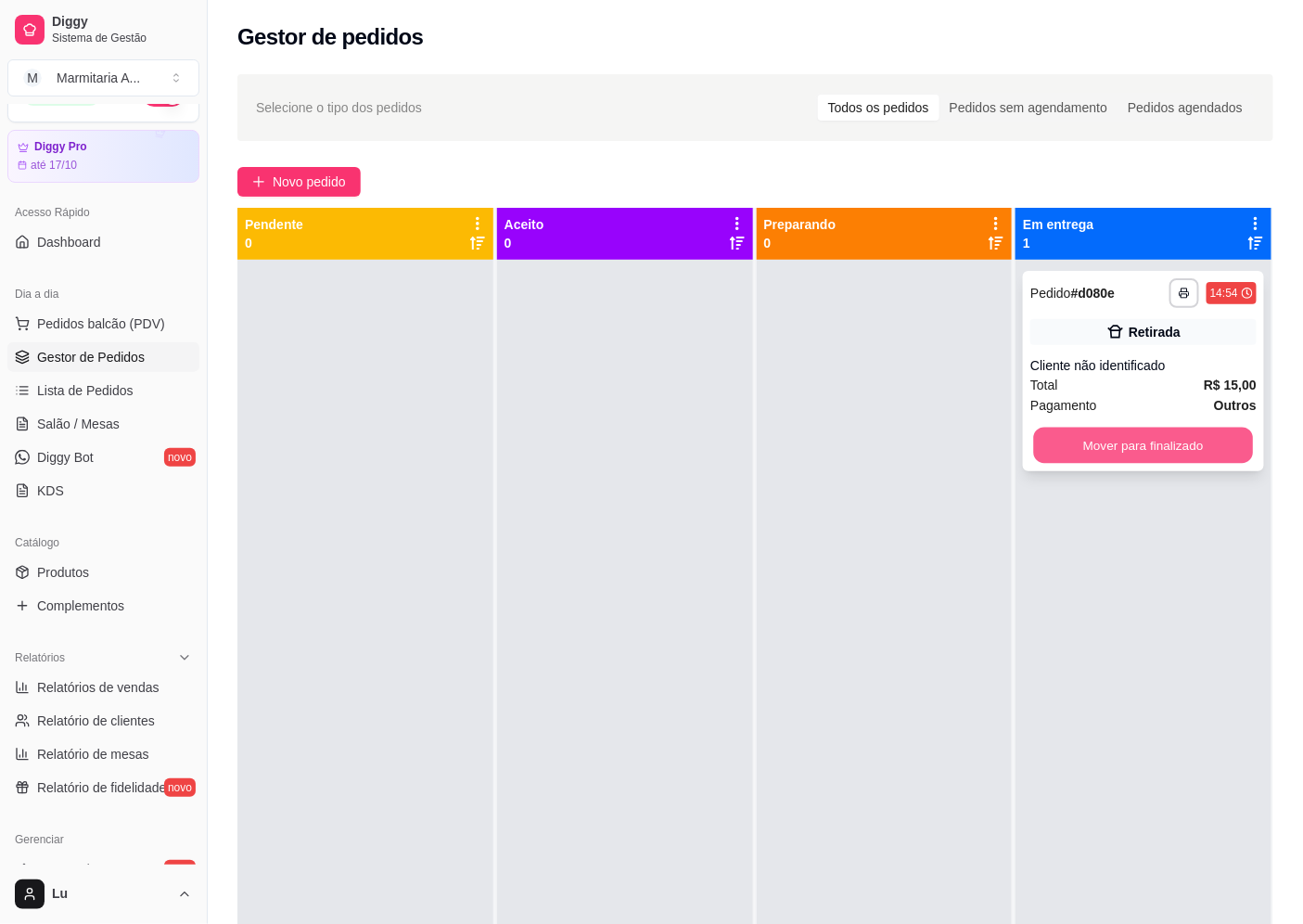
click at [1217, 455] on button "Mover para finalizado" at bounding box center [1143, 445] width 219 height 36
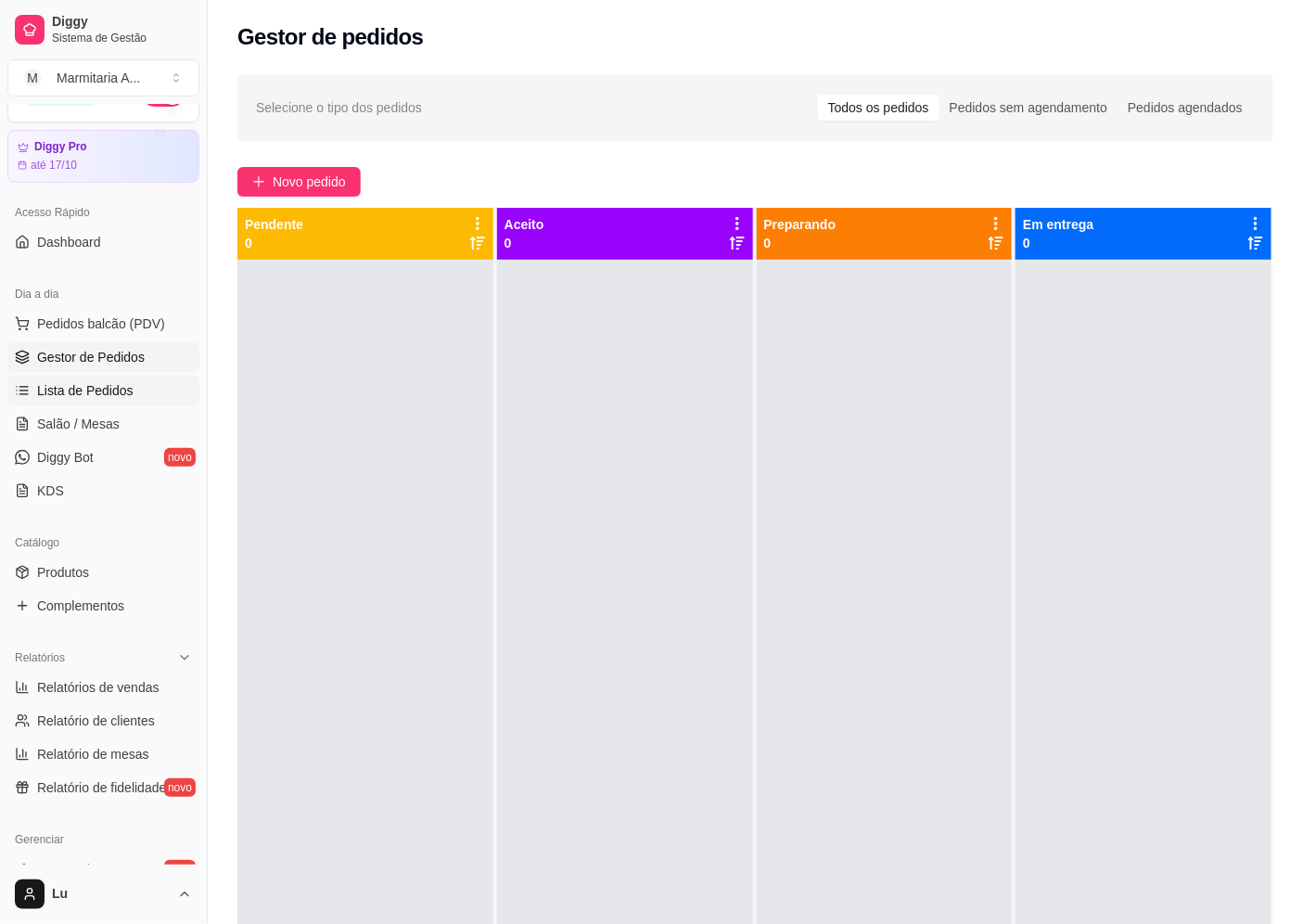
click at [161, 383] on link "Lista de Pedidos" at bounding box center [104, 391] width 192 height 30
